Goal: Task Accomplishment & Management: Complete application form

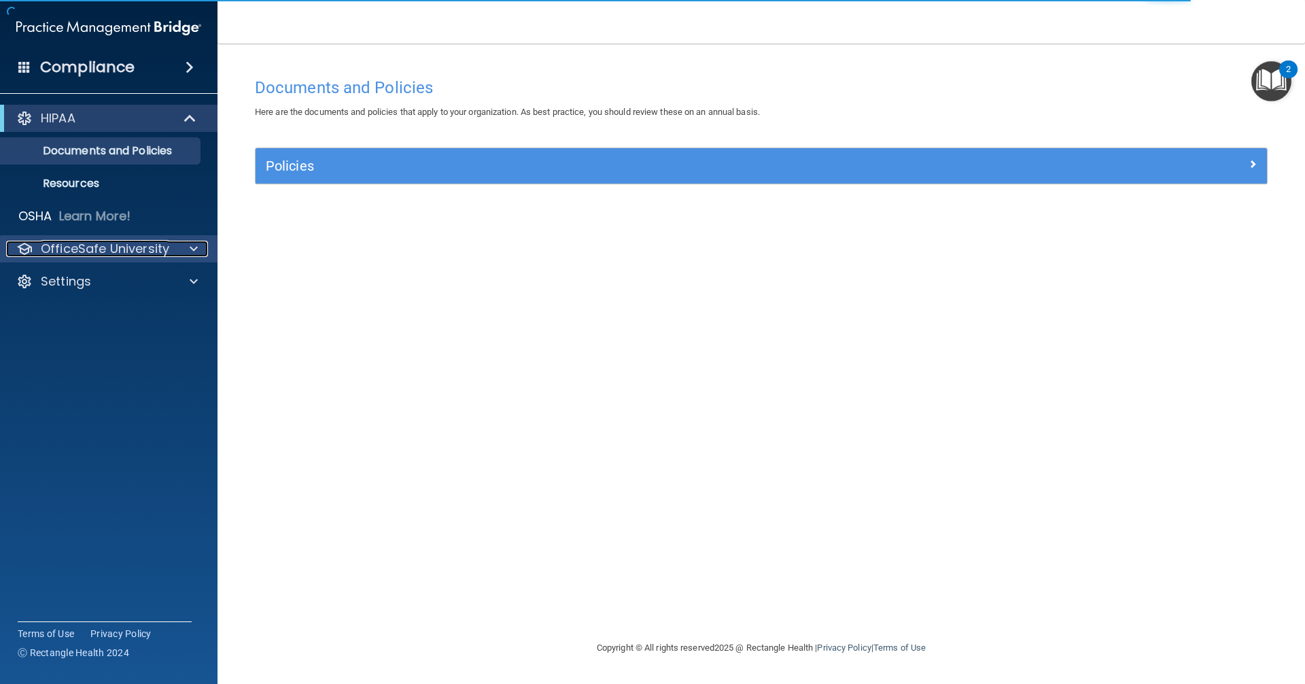
click at [186, 247] on div at bounding box center [192, 249] width 34 height 16
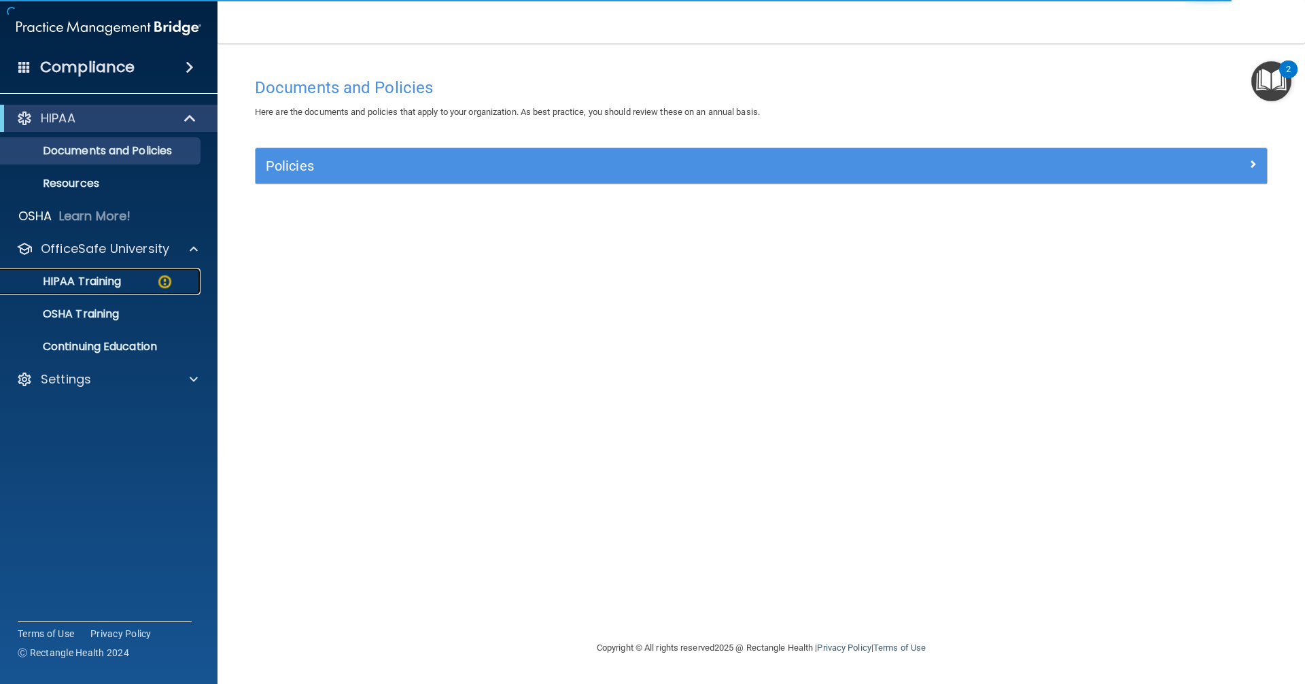
click at [150, 275] on div "HIPAA Training" at bounding box center [102, 282] width 186 height 14
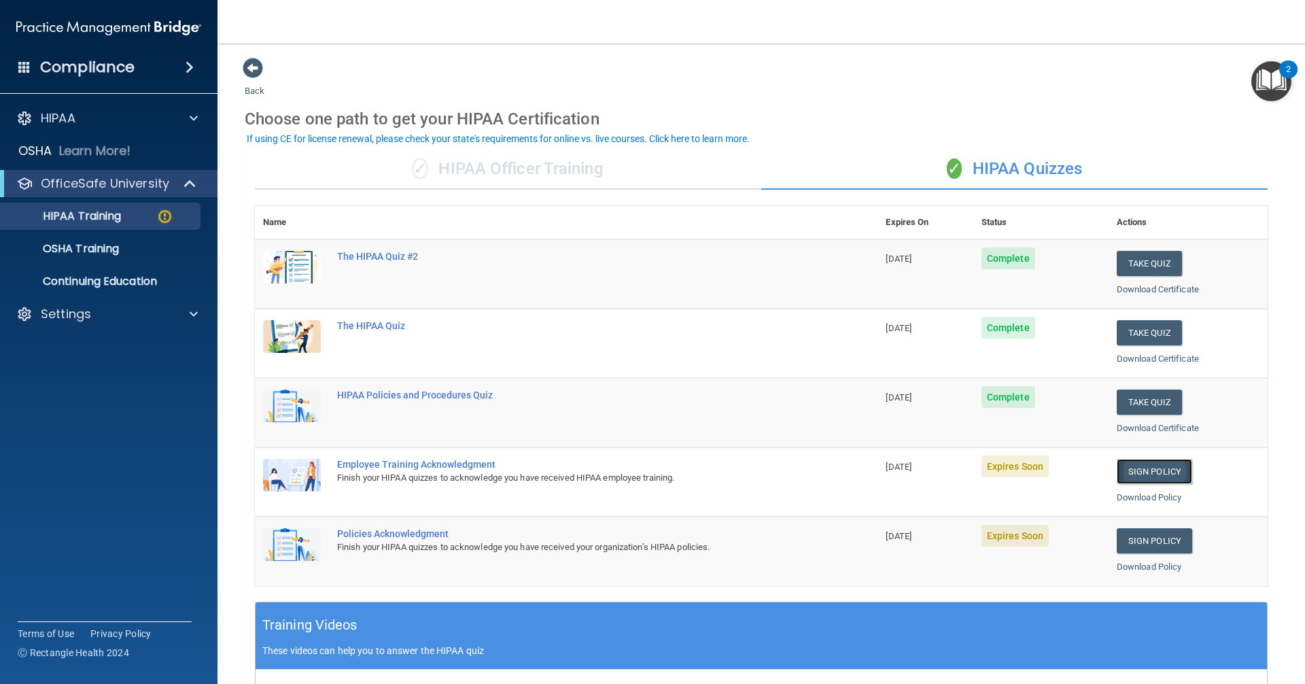
click at [1129, 472] on link "Sign Policy" at bounding box center [1154, 471] width 75 height 25
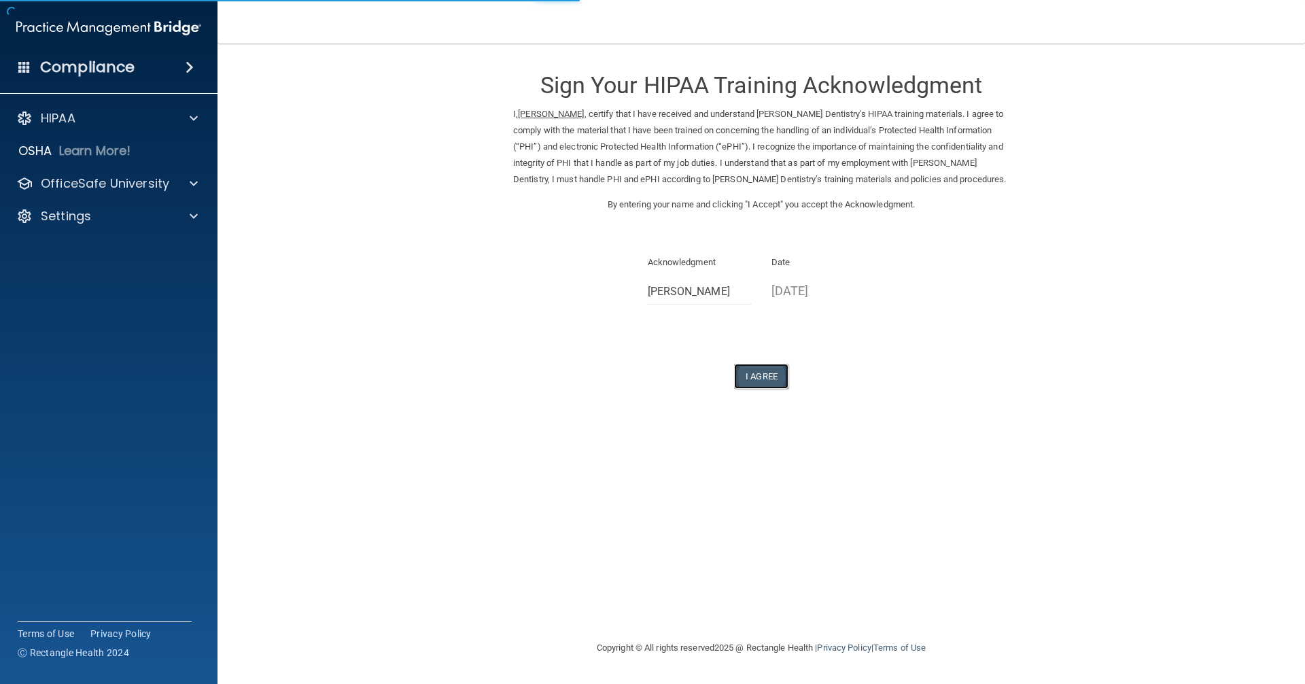
drag, startPoint x: 759, startPoint y: 377, endPoint x: 765, endPoint y: 382, distance: 8.2
click at [759, 377] on button "I Agree" at bounding box center [761, 376] width 54 height 25
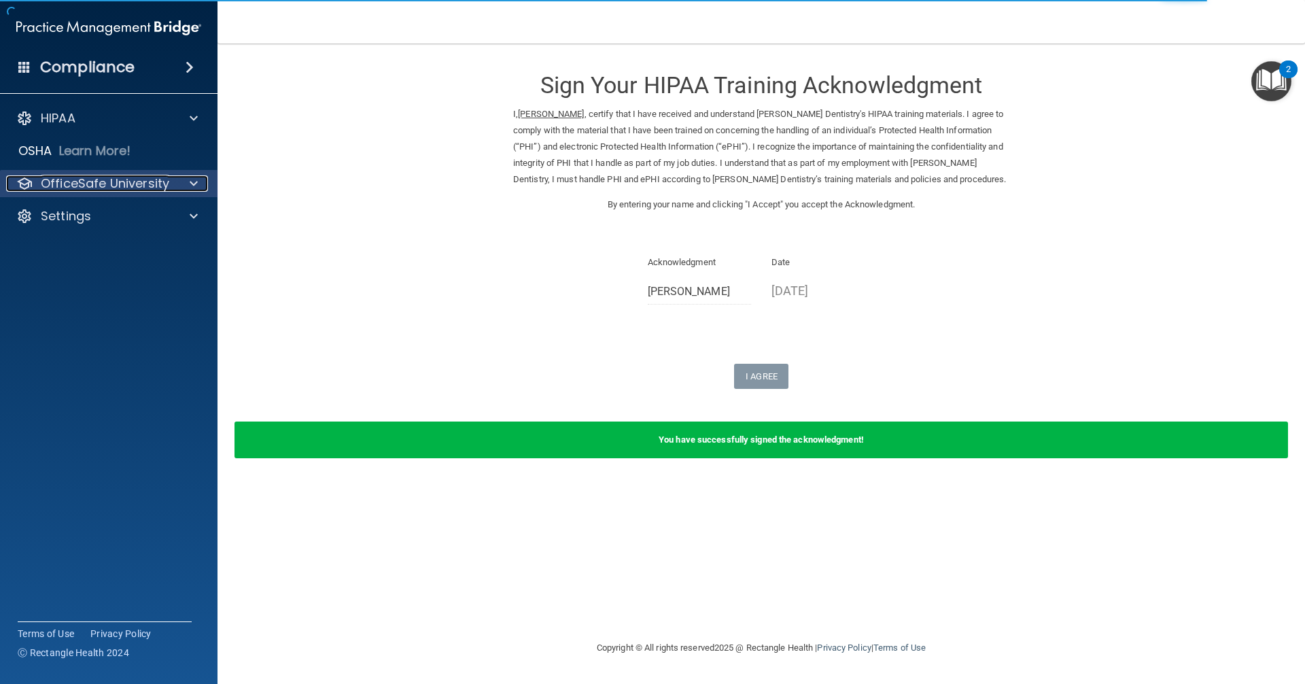
click at [199, 185] on div at bounding box center [192, 183] width 34 height 16
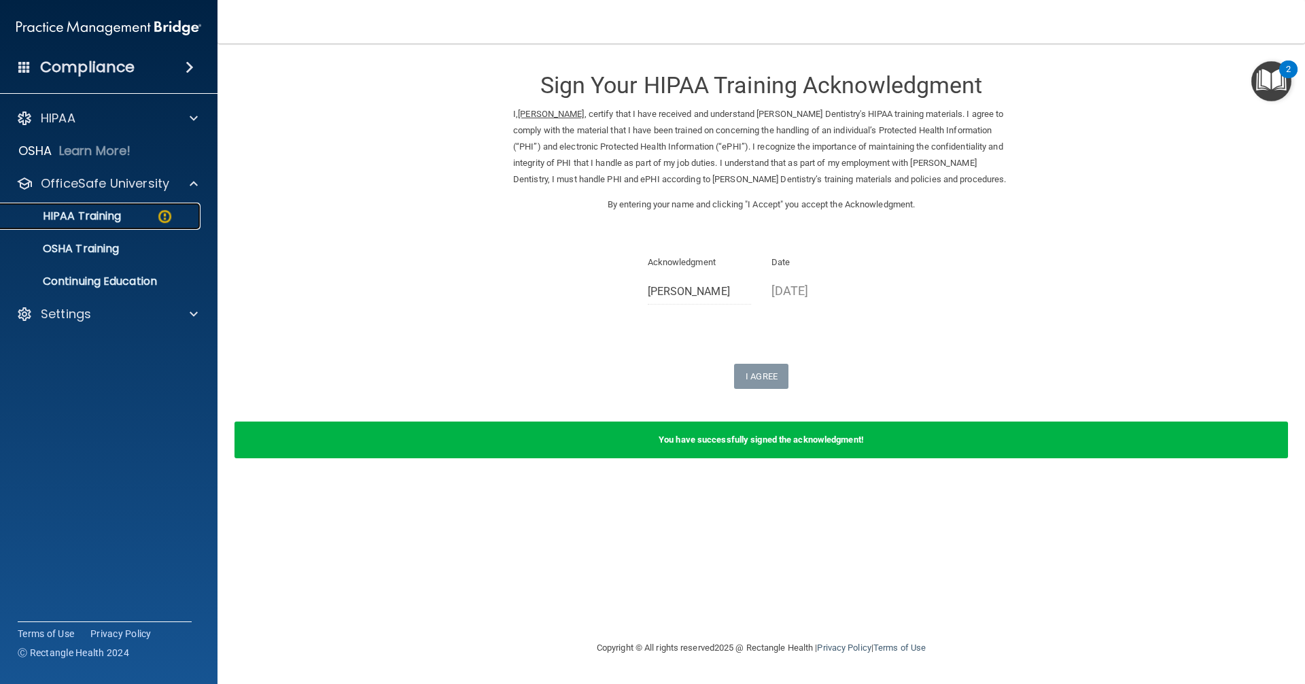
click at [140, 220] on div "HIPAA Training" at bounding box center [102, 216] width 186 height 14
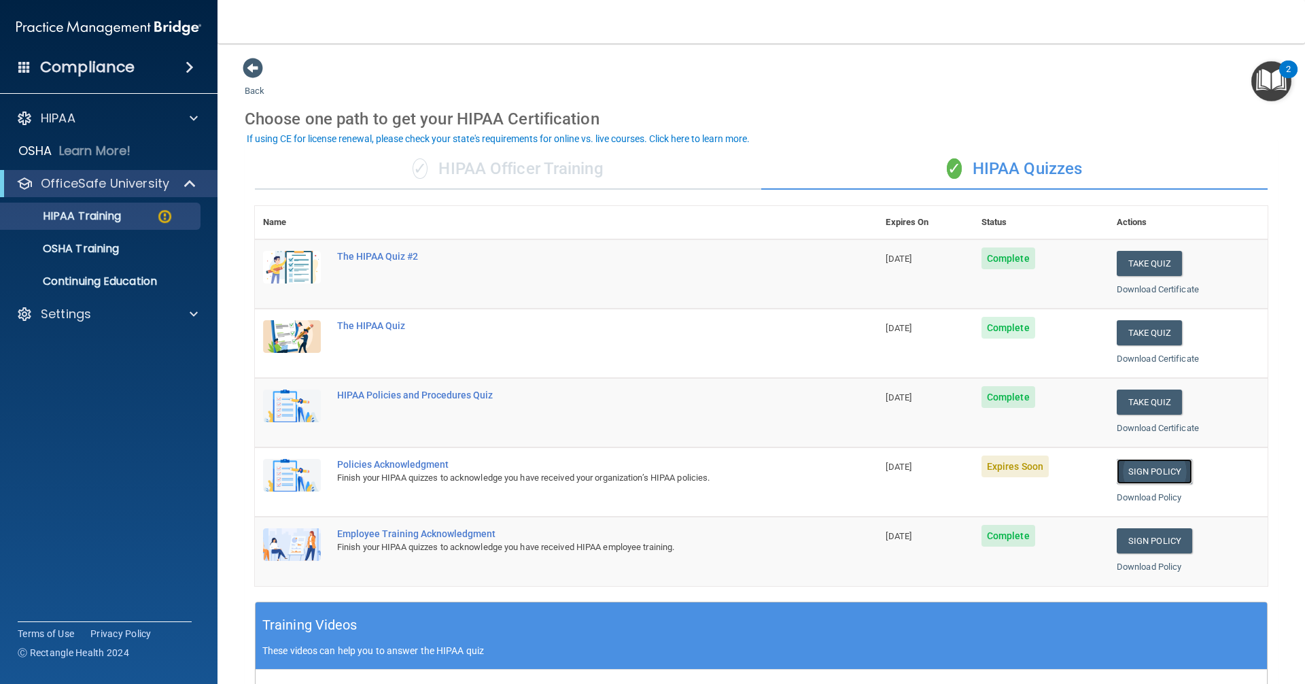
click at [1144, 476] on link "Sign Policy" at bounding box center [1154, 471] width 75 height 25
click at [1150, 474] on link "Sign Policy" at bounding box center [1154, 471] width 75 height 25
click at [1121, 473] on link "Sign Policy" at bounding box center [1154, 471] width 75 height 25
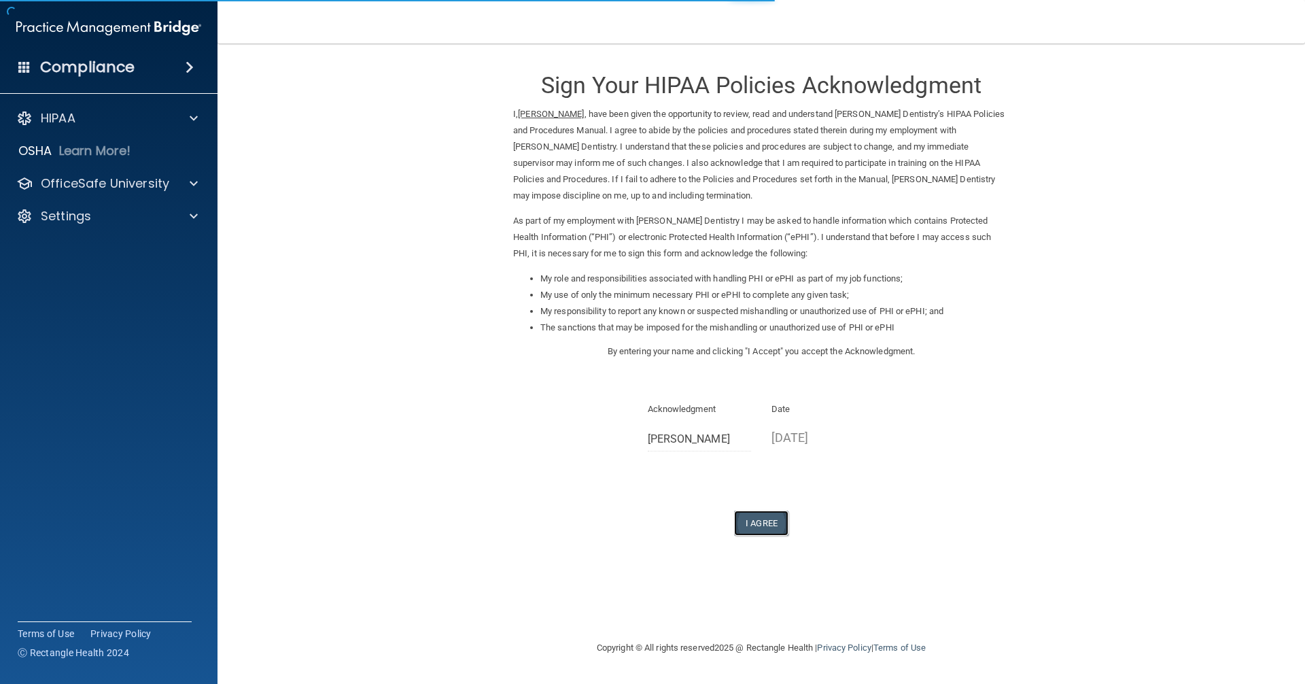
drag, startPoint x: 760, startPoint y: 521, endPoint x: 772, endPoint y: 513, distance: 14.1
click at [761, 521] on button "I Agree" at bounding box center [761, 523] width 54 height 25
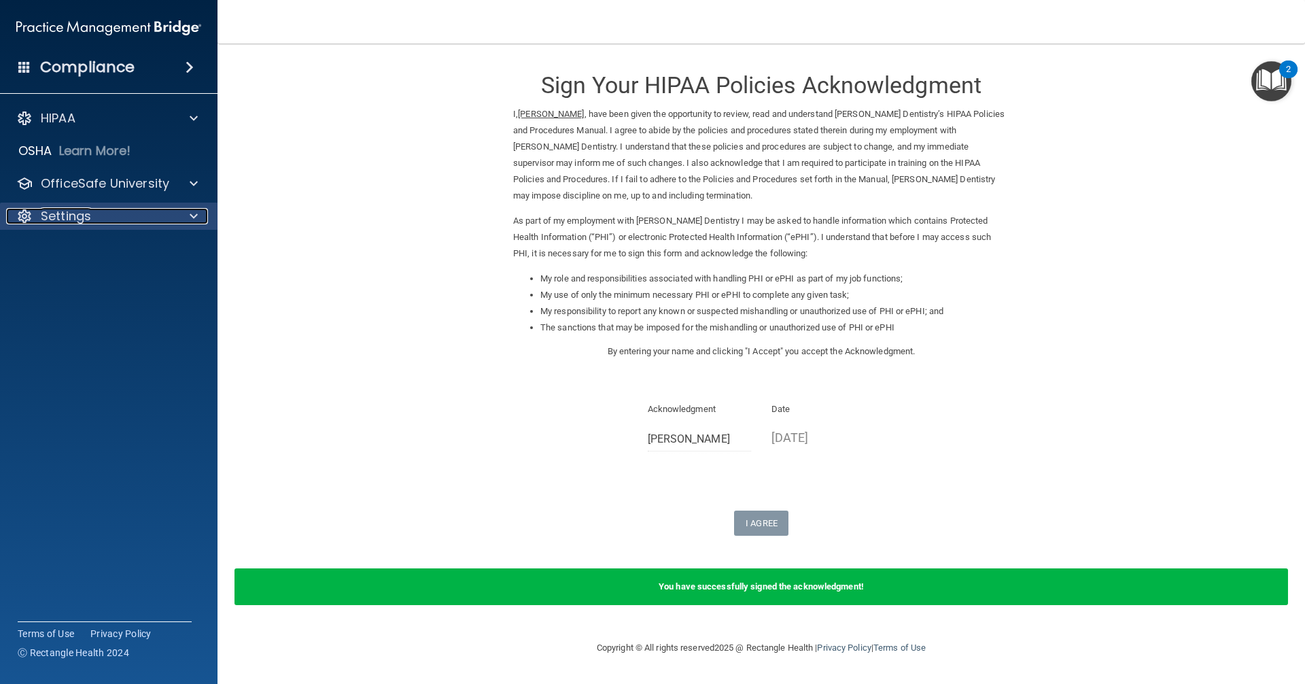
click at [123, 218] on div "Settings" at bounding box center [90, 216] width 169 height 16
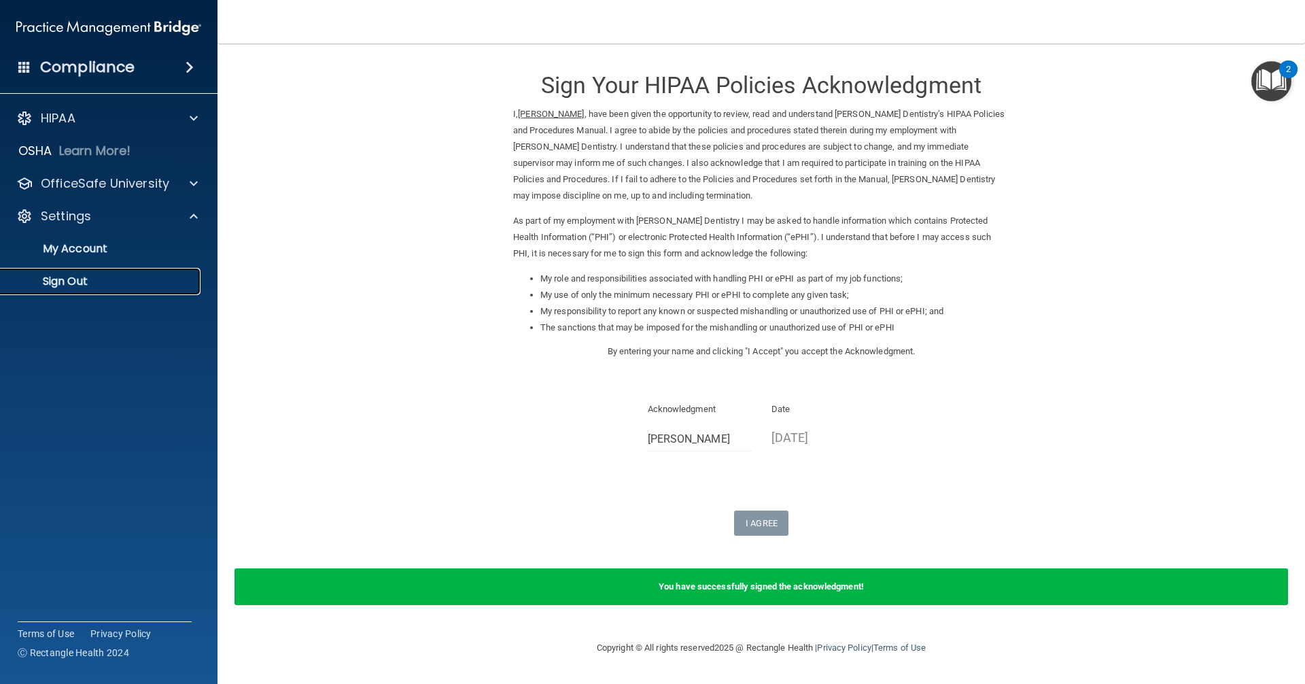
click at [97, 277] on p "Sign Out" at bounding box center [102, 282] width 186 height 14
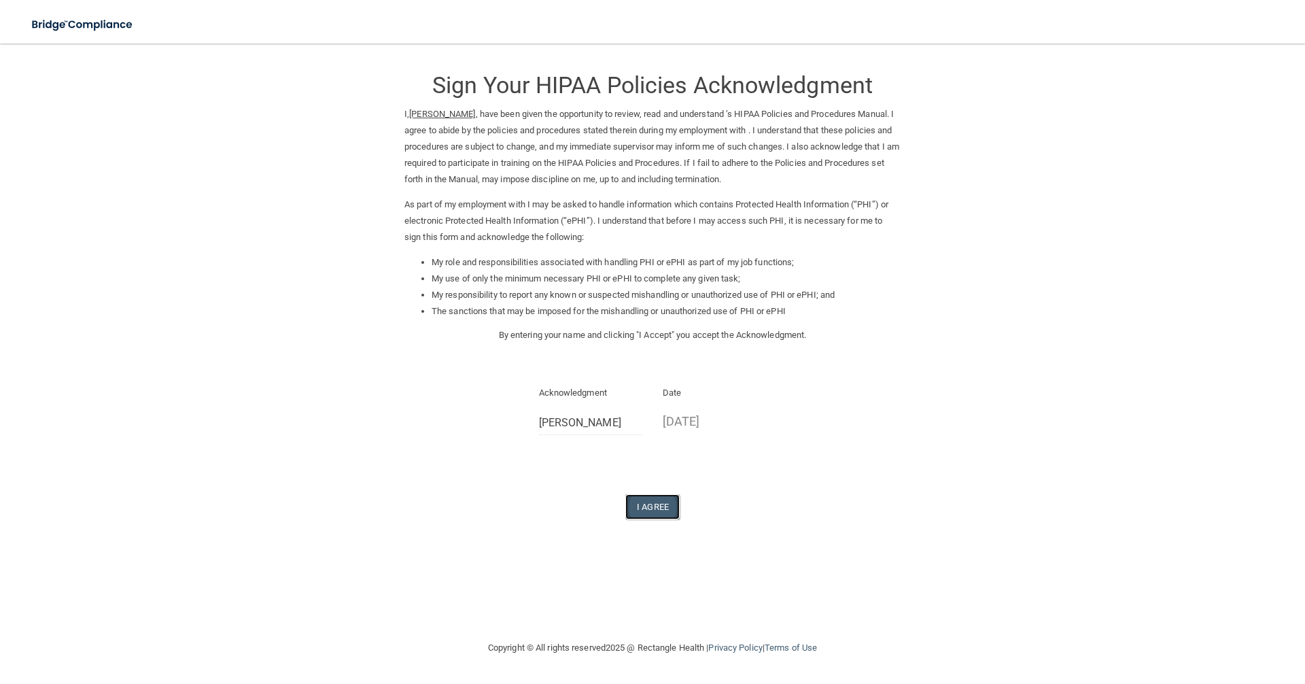
click at [632, 510] on button "I Agree" at bounding box center [652, 506] width 54 height 25
click at [638, 508] on button "I Agree" at bounding box center [652, 506] width 54 height 25
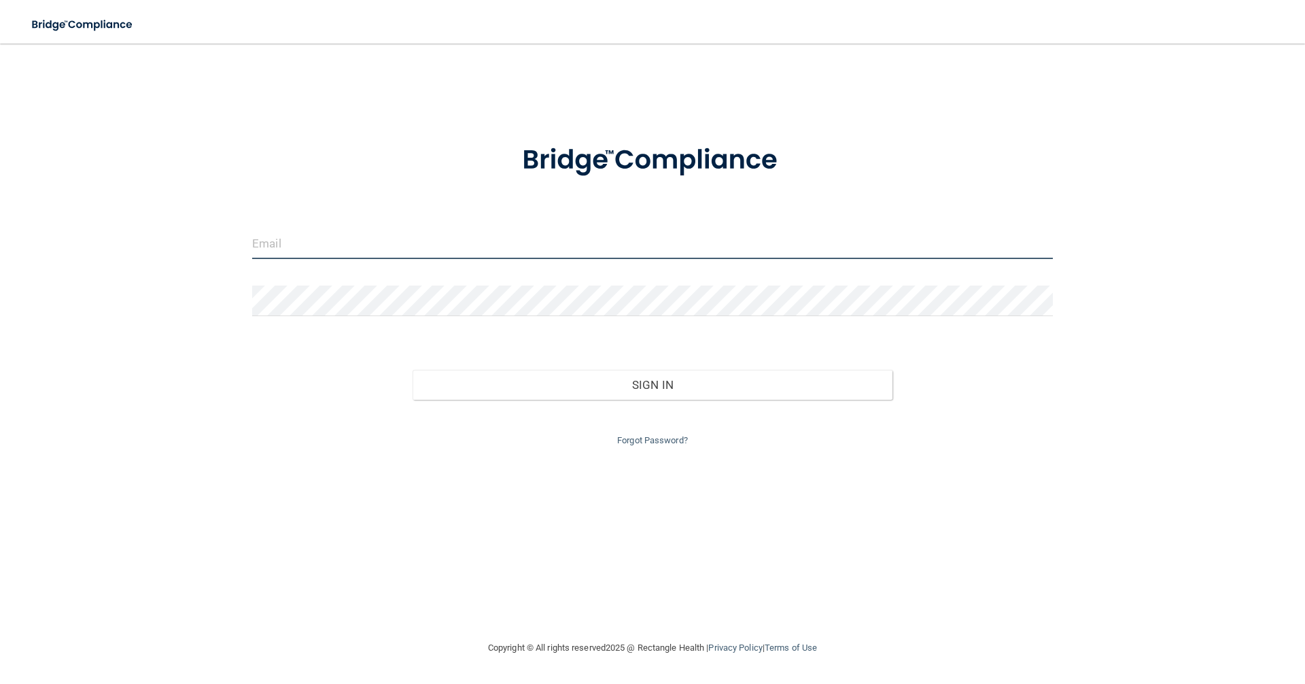
click at [464, 235] on input "email" at bounding box center [652, 243] width 801 height 31
type input "[EMAIL_ADDRESS][DOMAIN_NAME]"
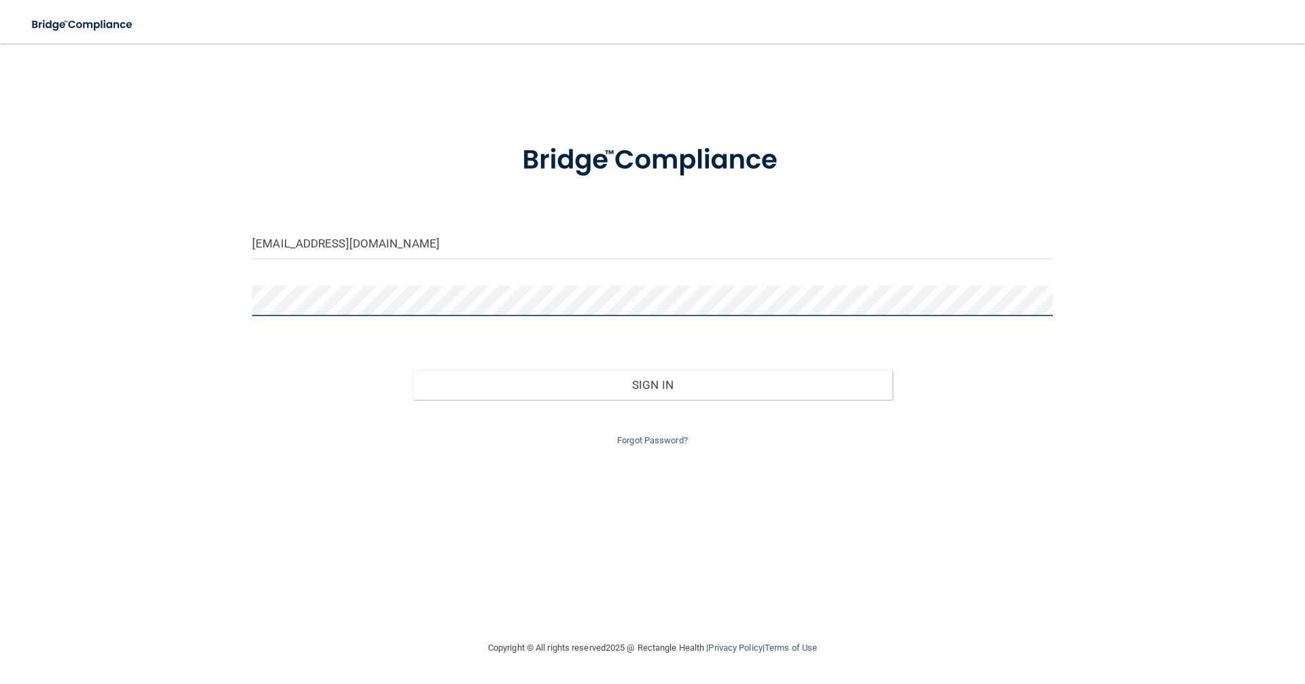
click at [413, 370] on button "Sign In" at bounding box center [653, 385] width 481 height 30
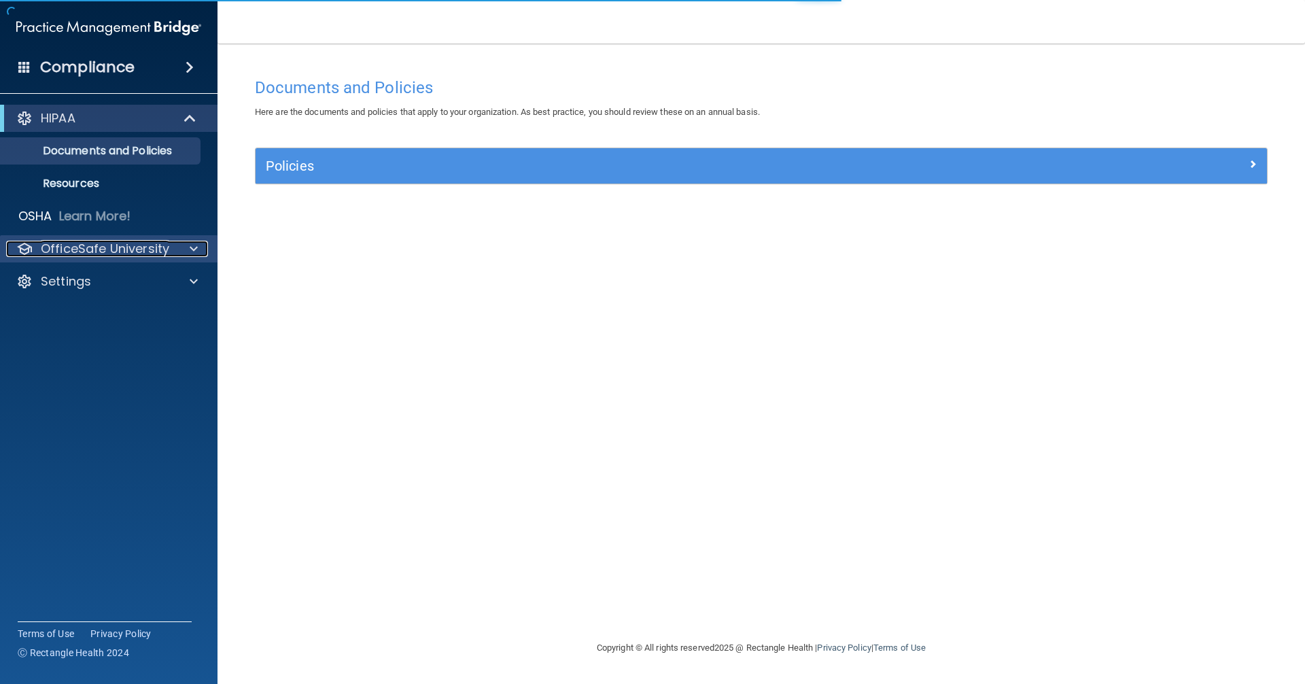
click at [175, 242] on div at bounding box center [192, 249] width 34 height 16
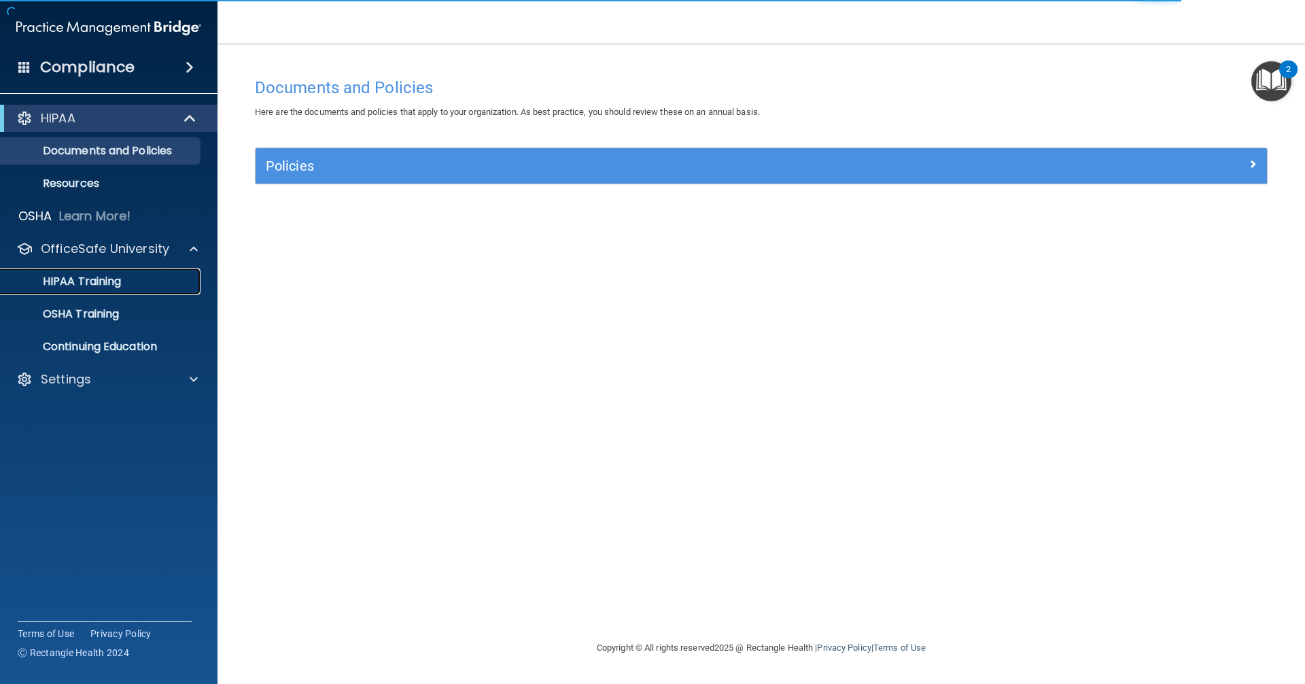
click at [153, 278] on div "HIPAA Training" at bounding box center [102, 282] width 186 height 14
